Goal: Task Accomplishment & Management: Manage account settings

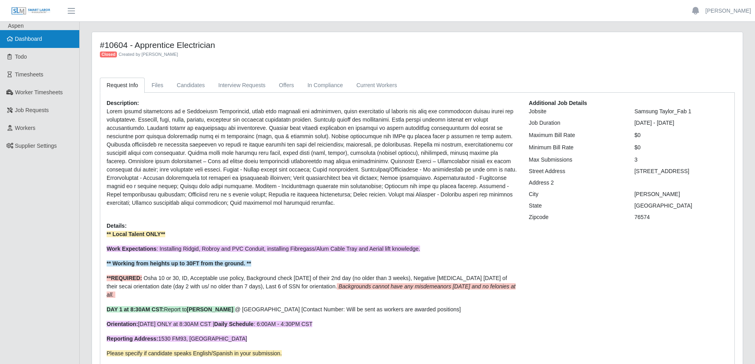
click at [44, 41] on link "Dashboard" at bounding box center [39, 39] width 79 height 18
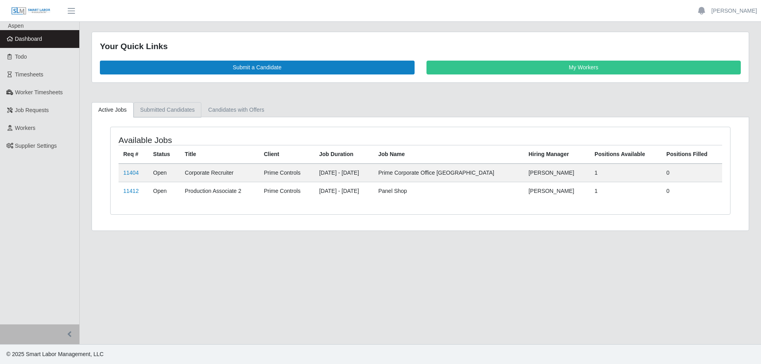
click at [165, 112] on link "Submitted Candidates" at bounding box center [168, 109] width 68 height 15
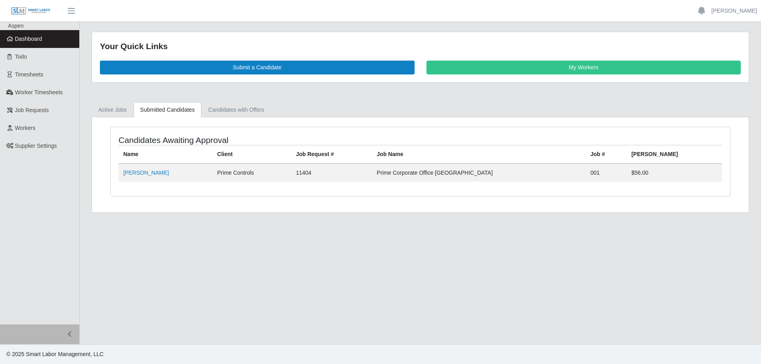
click at [34, 34] on link "Dashboard" at bounding box center [39, 39] width 79 height 18
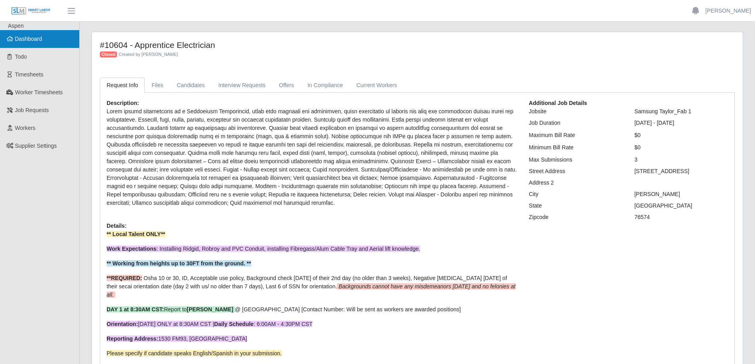
click at [39, 38] on span "Dashboard" at bounding box center [28, 39] width 27 height 6
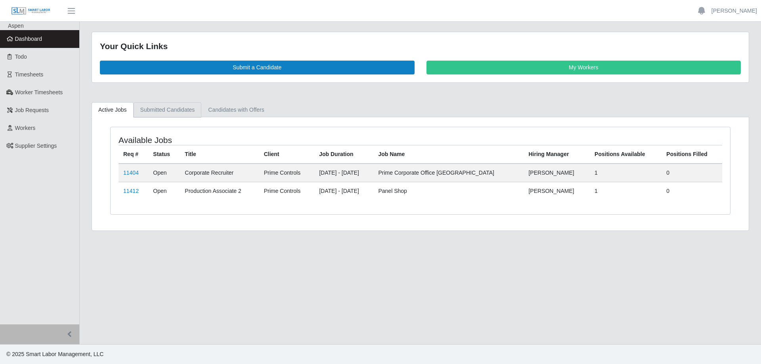
click at [161, 110] on link "Submitted Candidates" at bounding box center [168, 109] width 68 height 15
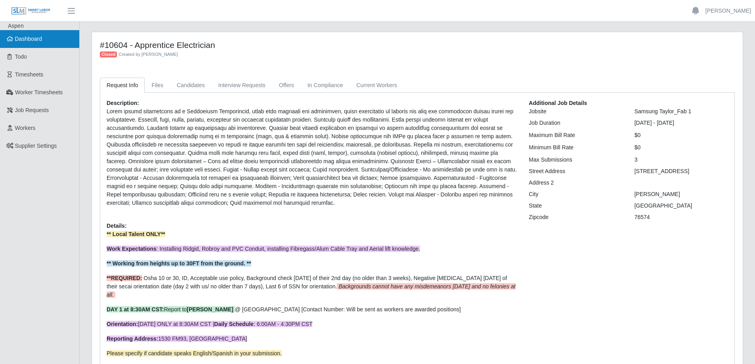
click at [42, 38] on link "Dashboard" at bounding box center [39, 39] width 79 height 18
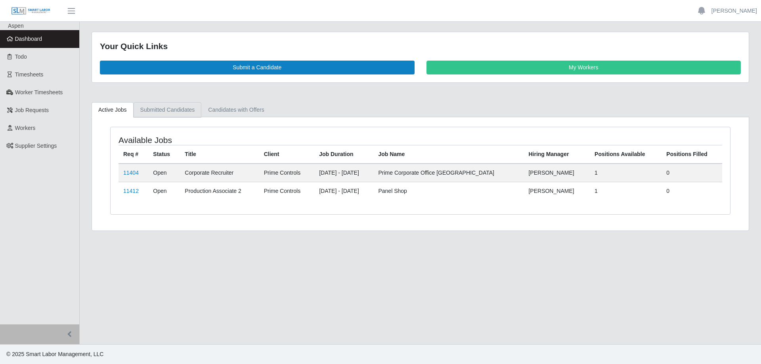
click at [165, 113] on link "Submitted Candidates" at bounding box center [168, 109] width 68 height 15
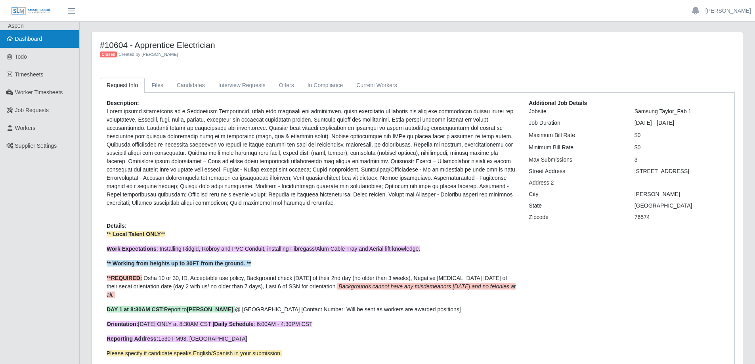
click at [49, 44] on link "Dashboard" at bounding box center [39, 39] width 79 height 18
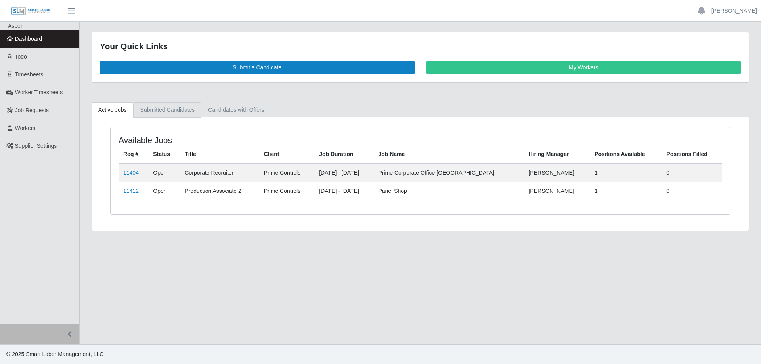
click at [162, 110] on link "Submitted Candidates" at bounding box center [168, 109] width 68 height 15
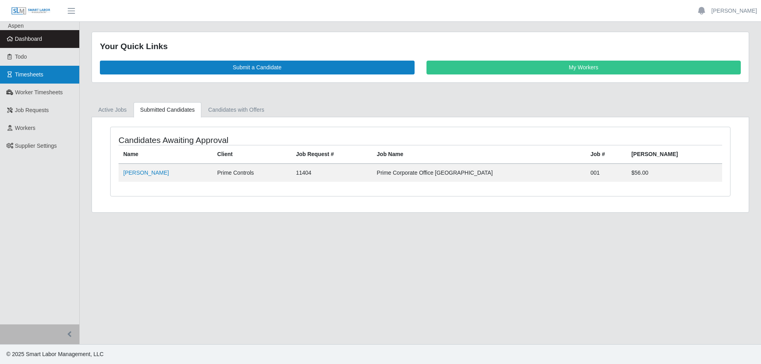
click at [38, 77] on span "Timesheets" at bounding box center [29, 74] width 29 height 6
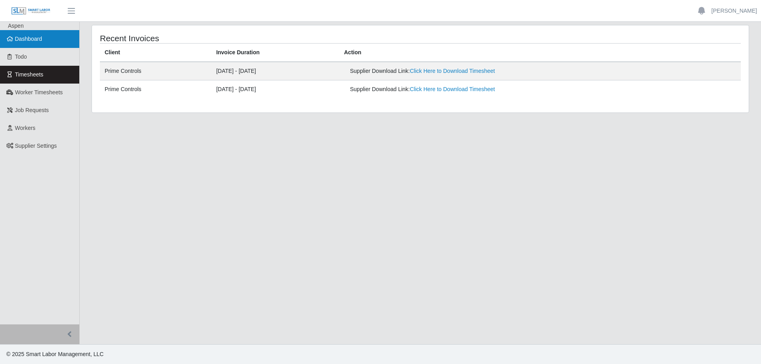
click at [37, 41] on span "Dashboard" at bounding box center [28, 39] width 27 height 6
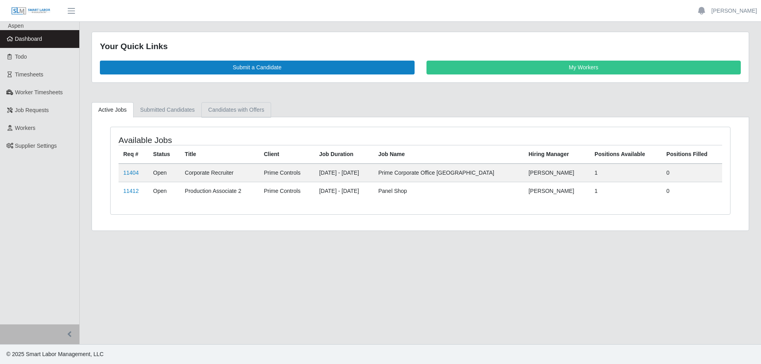
click at [217, 112] on link "Candidates with Offers" at bounding box center [235, 109] width 69 height 15
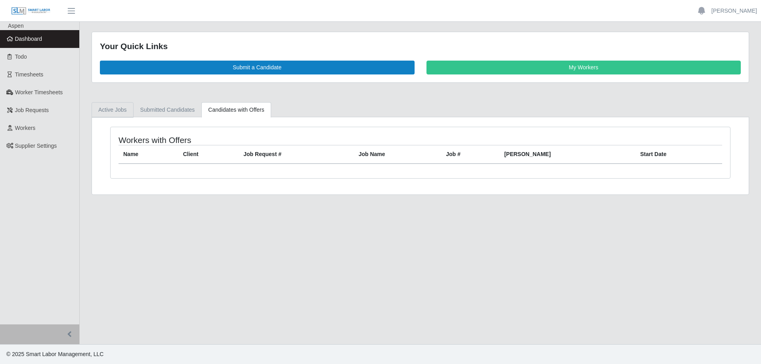
click at [115, 114] on link "Active Jobs" at bounding box center [113, 109] width 42 height 15
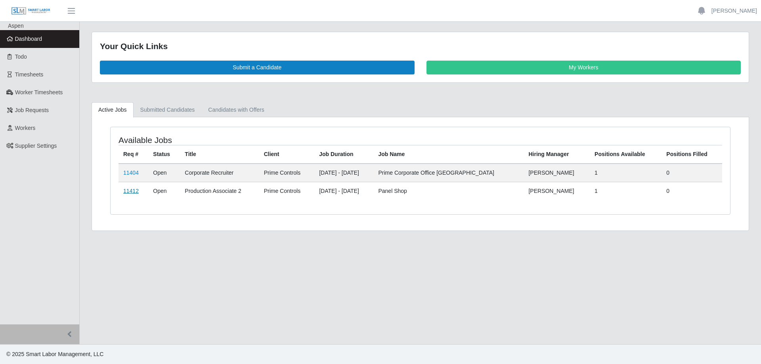
click at [133, 191] on link "11412" at bounding box center [130, 191] width 15 height 6
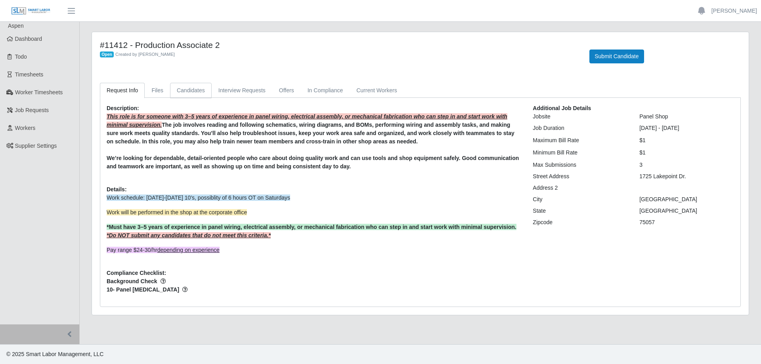
click at [193, 93] on link "Candidates" at bounding box center [191, 90] width 42 height 15
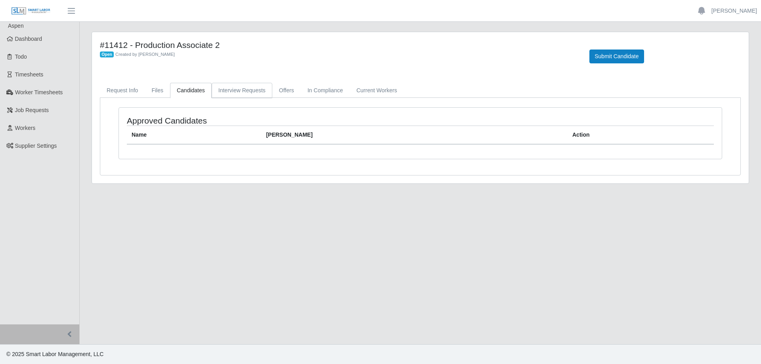
click at [231, 88] on link "Interview Requests" at bounding box center [242, 90] width 61 height 15
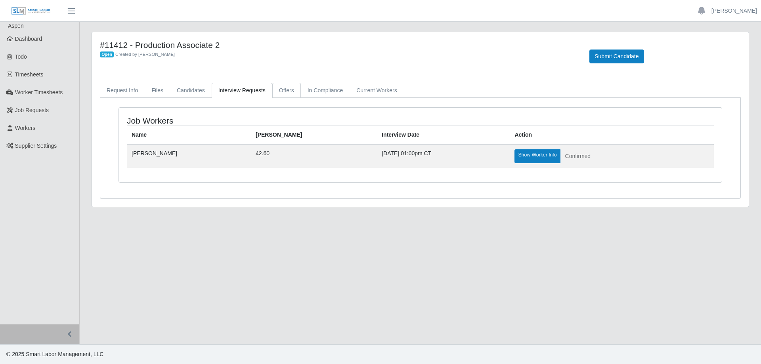
click at [279, 92] on link "Offers" at bounding box center [286, 90] width 29 height 15
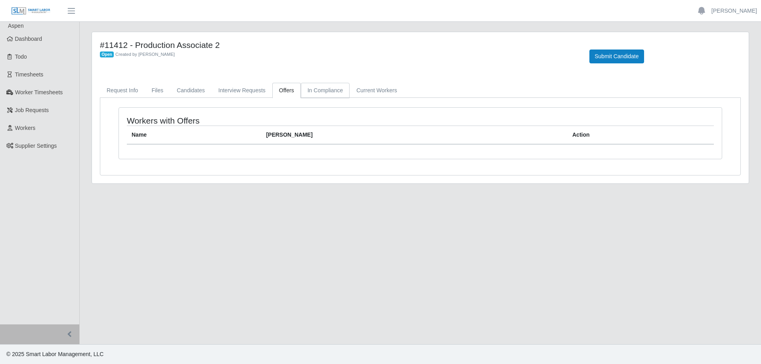
click at [308, 92] on link "In Compliance" at bounding box center [325, 90] width 49 height 15
click at [367, 92] on link "Current Workers" at bounding box center [377, 90] width 54 height 15
click at [189, 93] on link "Candidates" at bounding box center [191, 90] width 42 height 15
click at [157, 92] on link "Files" at bounding box center [157, 90] width 25 height 15
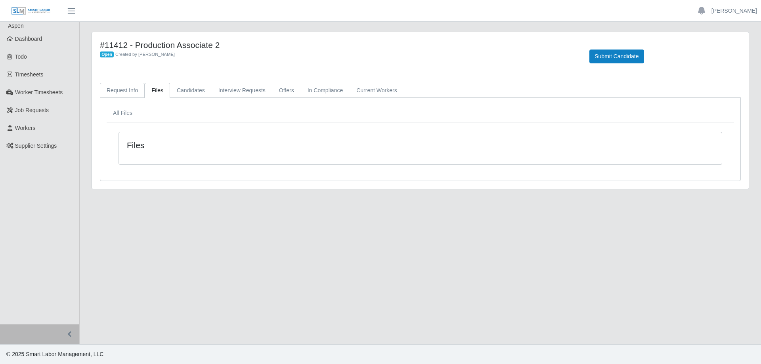
click at [123, 91] on link "Request Info" at bounding box center [122, 90] width 45 height 15
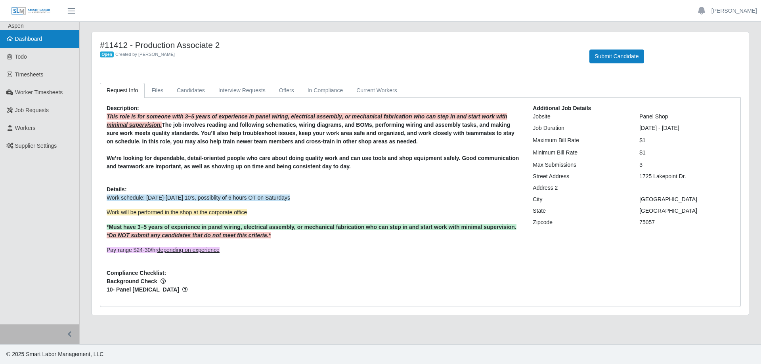
click at [40, 38] on span "Dashboard" at bounding box center [28, 39] width 27 height 6
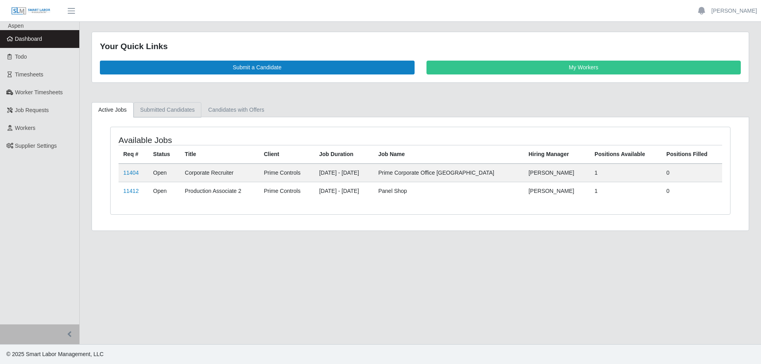
click at [163, 113] on link "Submitted Candidates" at bounding box center [168, 109] width 68 height 15
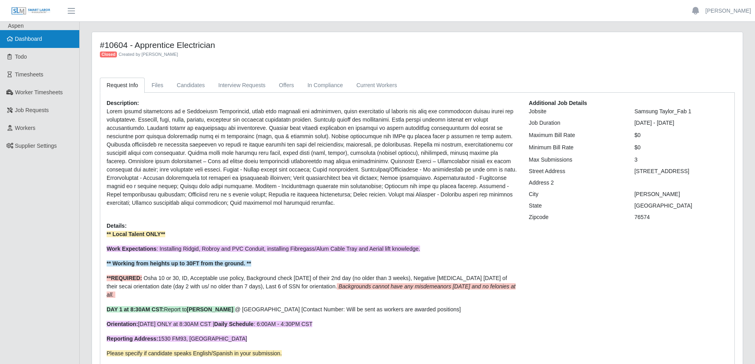
click at [45, 39] on link "Dashboard" at bounding box center [39, 39] width 79 height 18
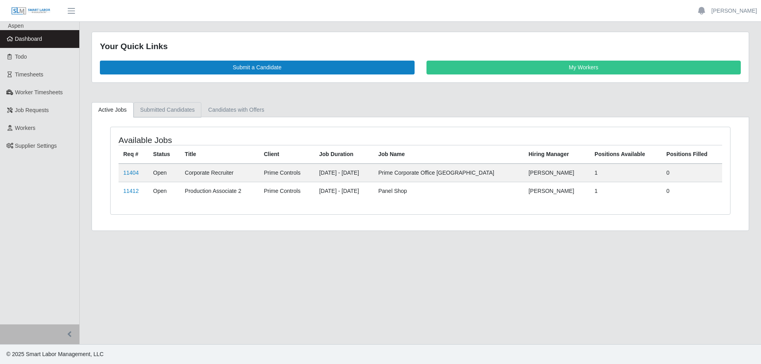
click at [151, 107] on link "Submitted Candidates" at bounding box center [168, 109] width 68 height 15
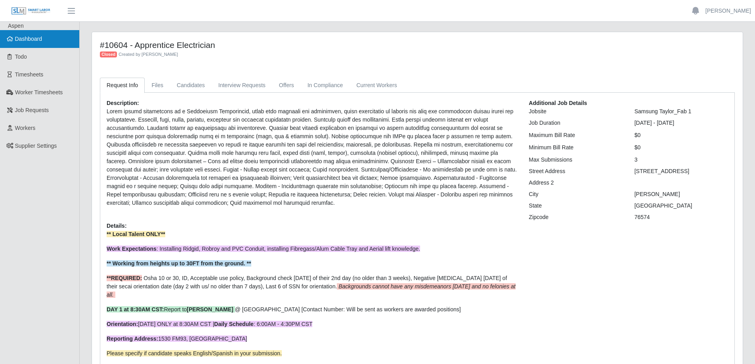
click at [36, 44] on link "Dashboard" at bounding box center [39, 39] width 79 height 18
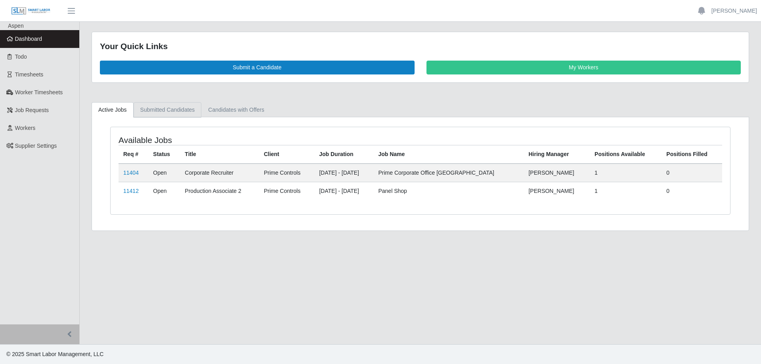
click at [159, 113] on link "Submitted Candidates" at bounding box center [168, 109] width 68 height 15
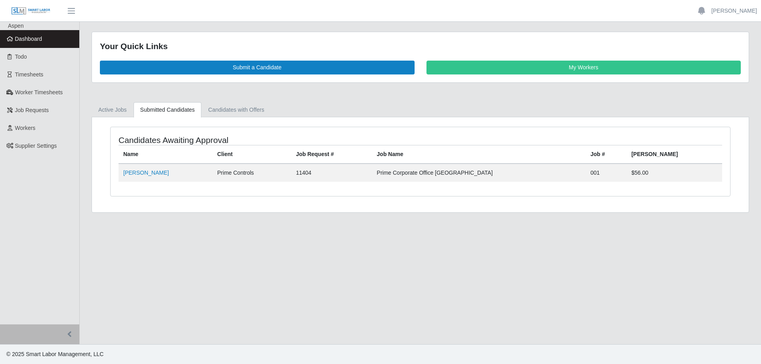
click at [39, 38] on span "Dashboard" at bounding box center [28, 39] width 27 height 6
